Goal: Transaction & Acquisition: Purchase product/service

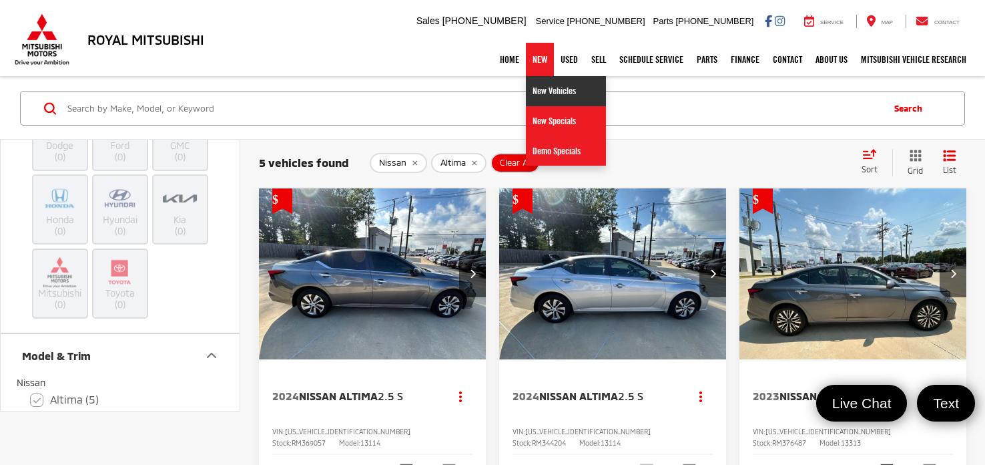
click at [535, 91] on link "New Vehicles" at bounding box center [566, 91] width 80 height 30
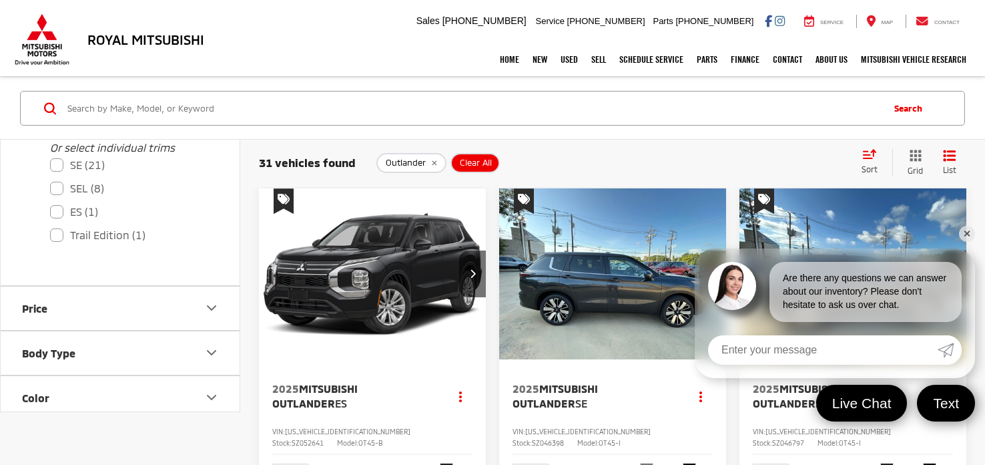
click at [973, 233] on link "✕" at bounding box center [967, 234] width 16 height 16
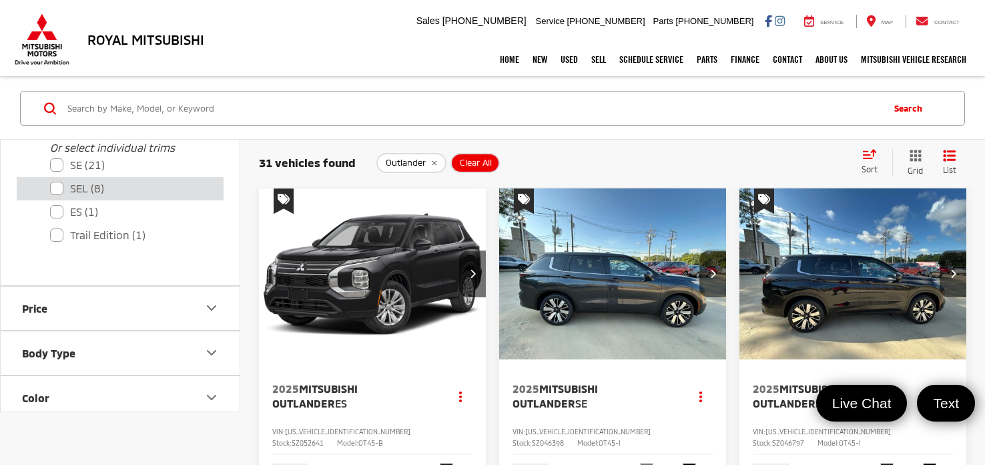
scroll to position [157, 0]
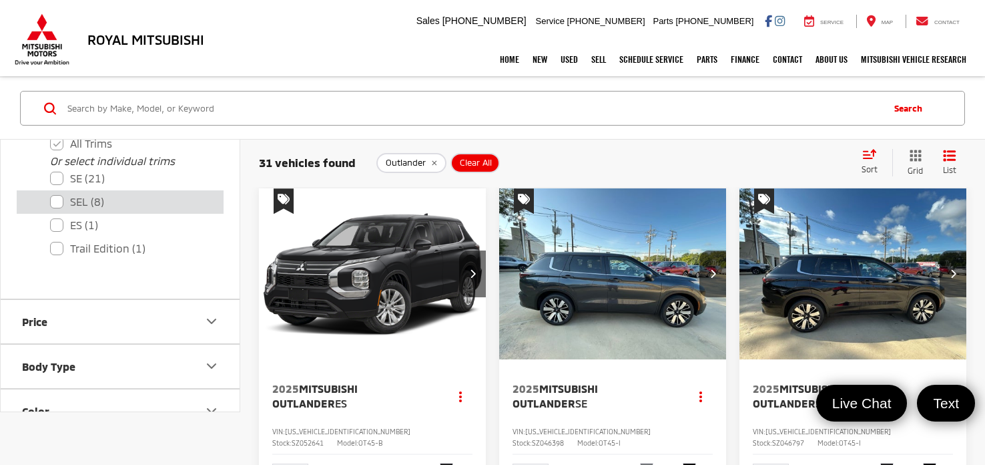
click at [63, 200] on label "SEL (8)" at bounding box center [130, 201] width 160 height 23
click at [51, 194] on input "SEL (8)" at bounding box center [50, 193] width 1 height 1
checkbox input "true"
checkbox input "false"
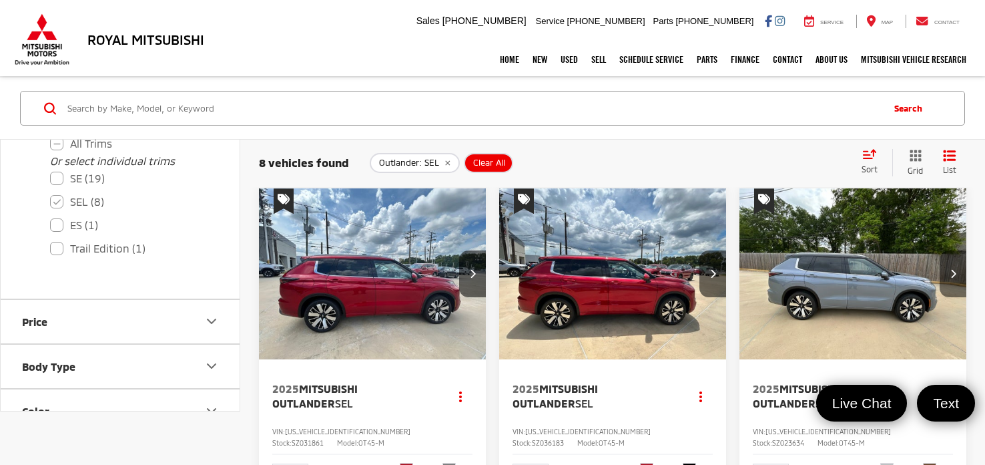
click at [954, 271] on icon "Next image" at bounding box center [953, 272] width 6 height 9
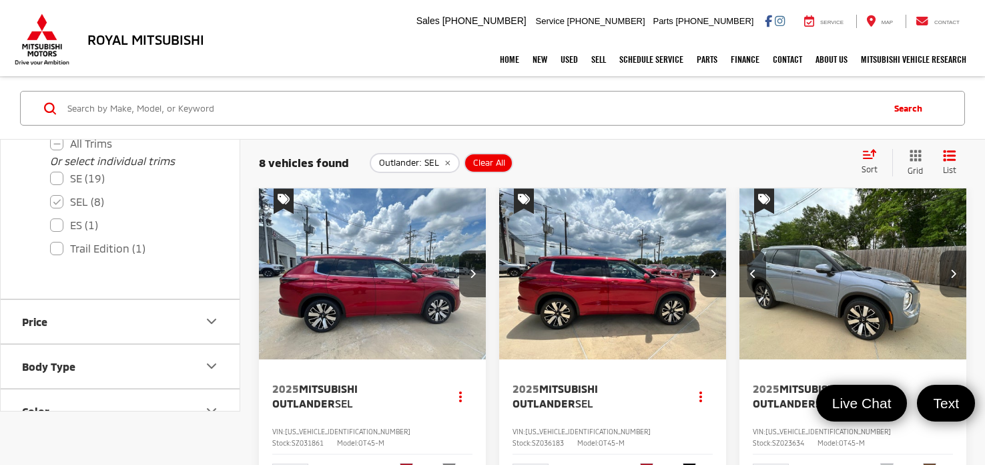
click at [954, 271] on icon "Next image" at bounding box center [953, 272] width 6 height 9
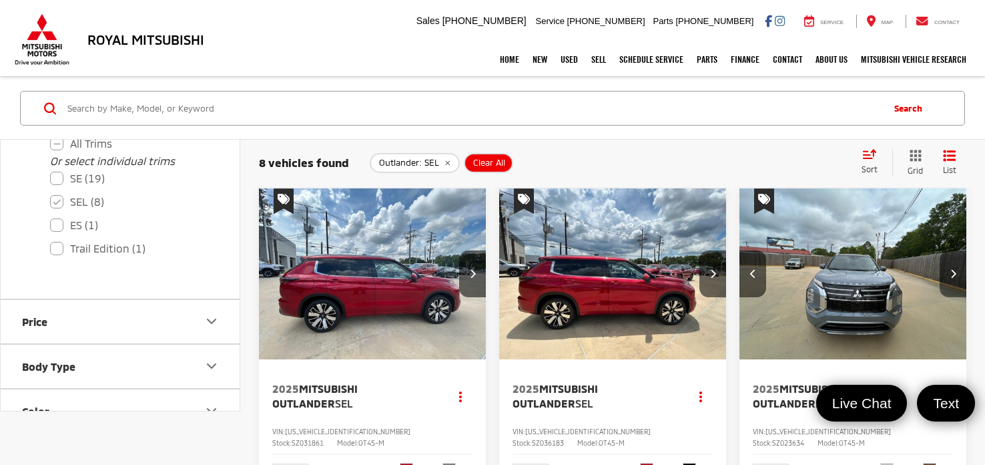
click at [954, 271] on icon "Next image" at bounding box center [953, 272] width 6 height 9
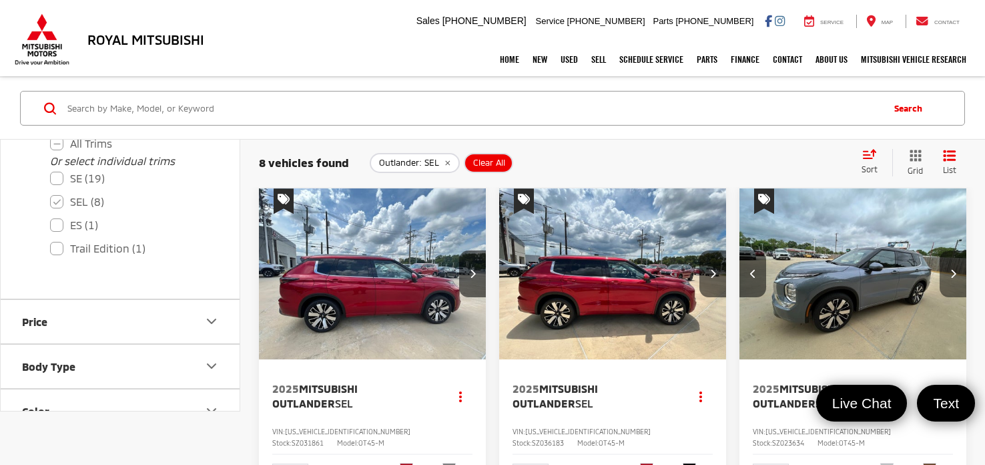
click at [954, 271] on icon "Next image" at bounding box center [953, 272] width 6 height 9
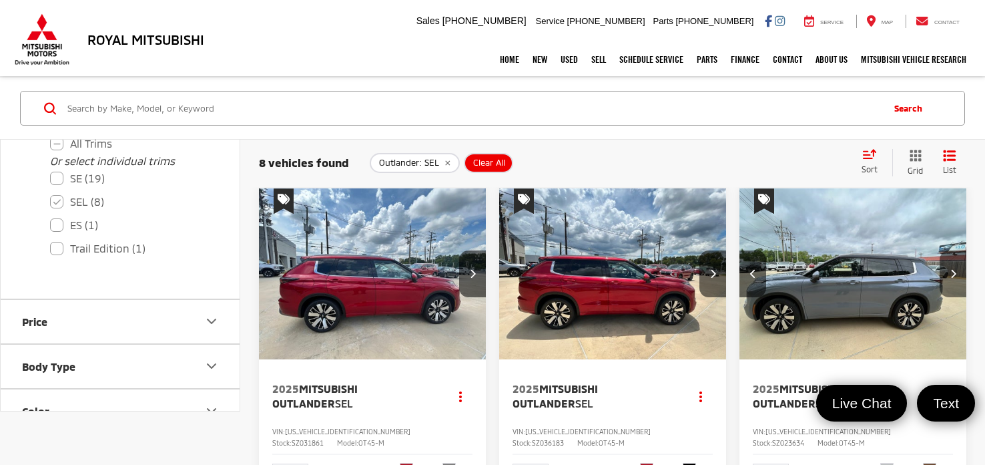
click at [954, 271] on icon "Next image" at bounding box center [953, 272] width 6 height 9
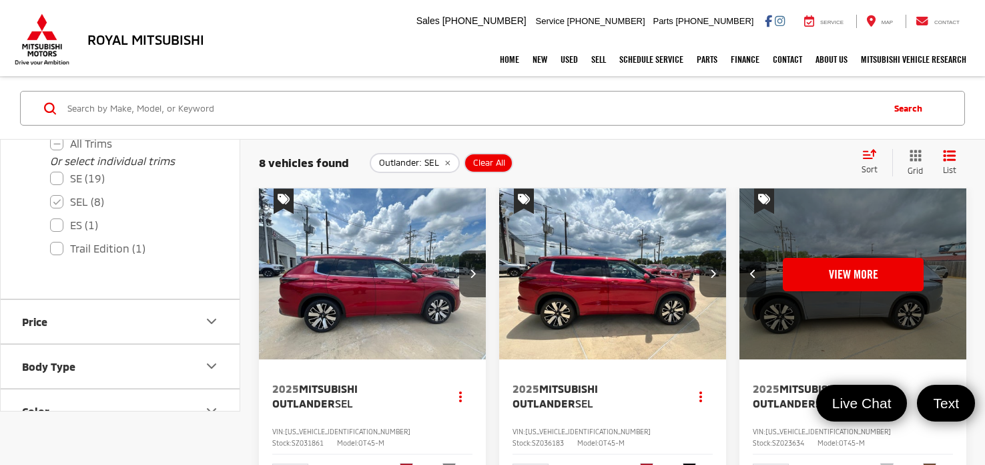
click at [954, 271] on div "View More" at bounding box center [853, 274] width 229 height 172
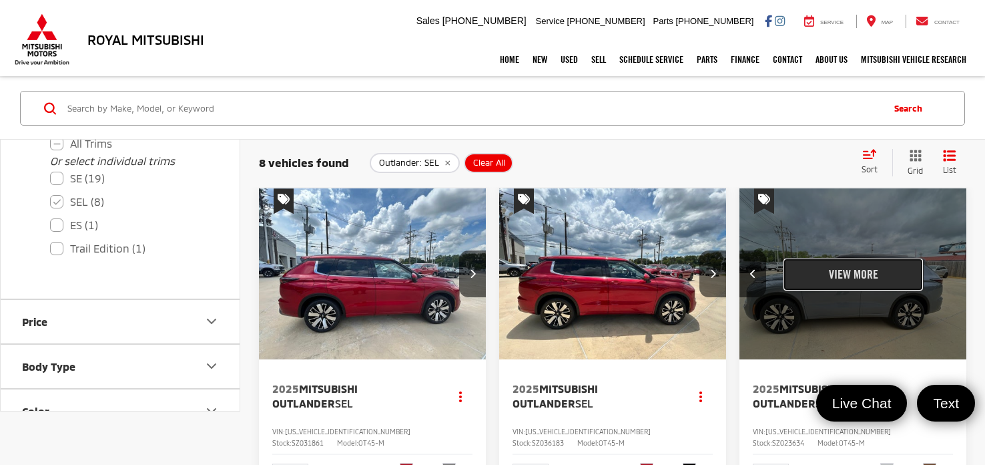
click at [876, 278] on button "View More" at bounding box center [853, 274] width 141 height 33
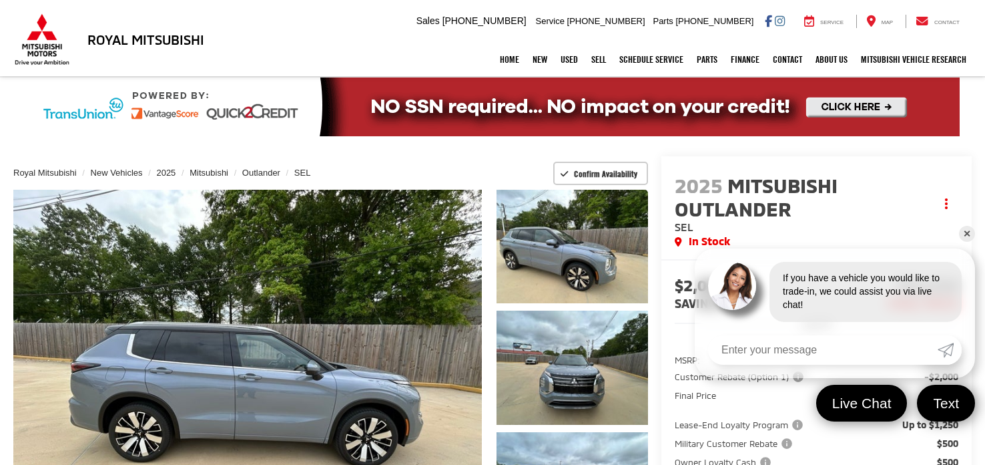
click at [970, 233] on link "✕" at bounding box center [967, 234] width 16 height 16
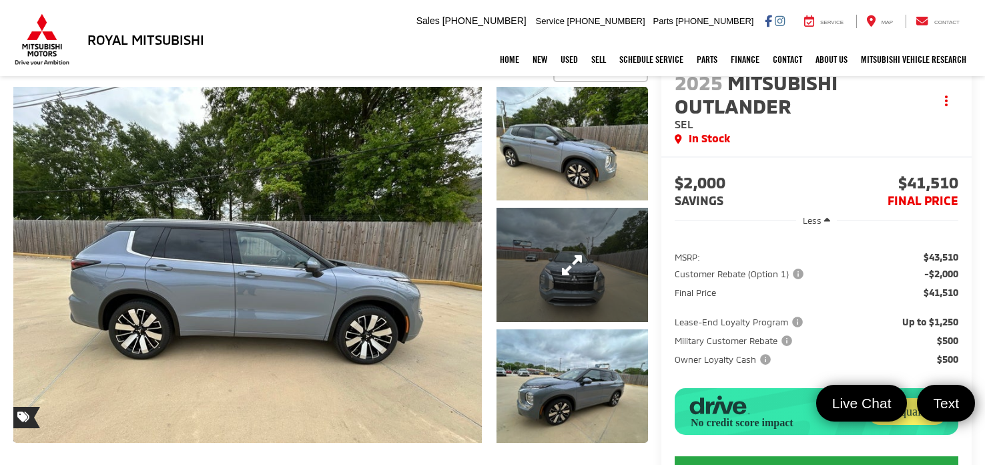
scroll to position [106, 0]
